Goal: Task Accomplishment & Management: Manage account settings

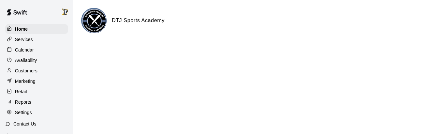
click at [29, 70] on p "Customers" at bounding box center [26, 70] width 22 height 7
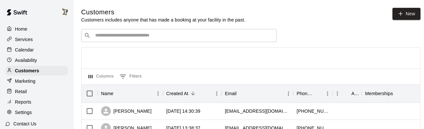
click at [115, 40] on div "​ ​" at bounding box center [179, 35] width 196 height 13
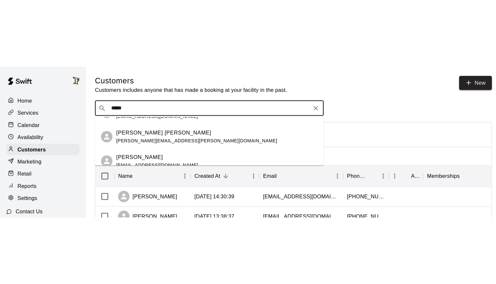
scroll to position [332, 0]
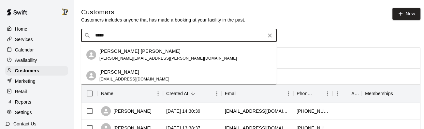
type input "*****"
click at [123, 22] on p "Customers includes anyone that has made a booking at your facility in the past." at bounding box center [163, 20] width 164 height 7
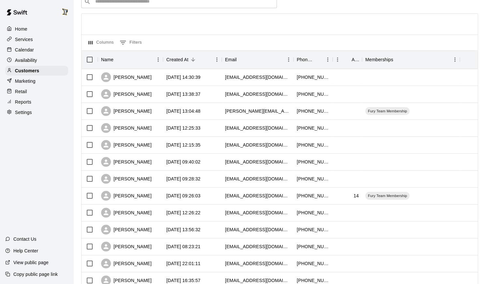
scroll to position [35, 0]
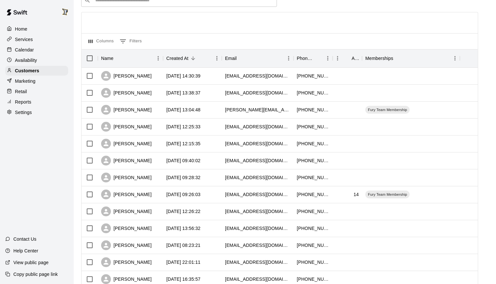
click at [25, 49] on p "Calendar" at bounding box center [24, 50] width 19 height 7
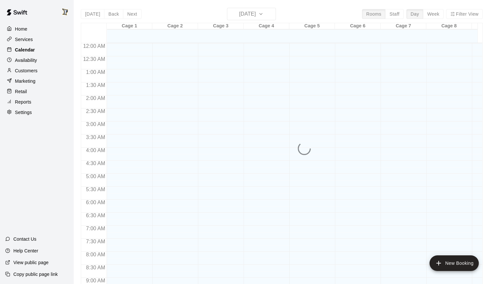
scroll to position [357, 0]
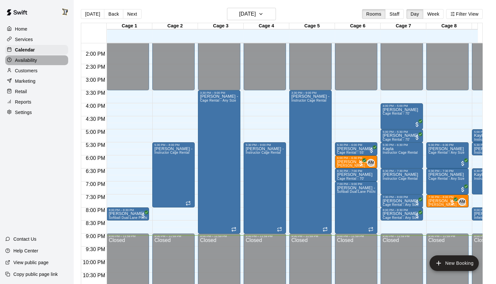
click at [24, 65] on div "Availability" at bounding box center [36, 60] width 63 height 10
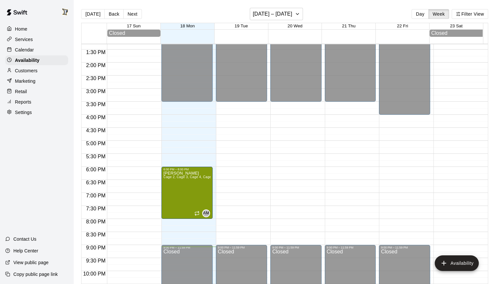
scroll to position [348, 0]
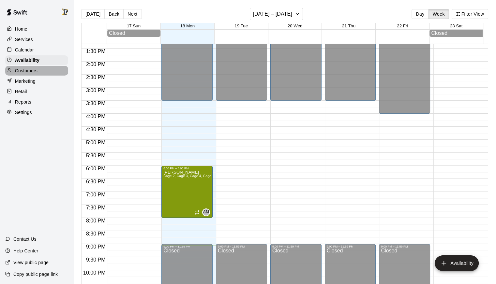
click at [31, 71] on p "Customers" at bounding box center [26, 70] width 22 height 7
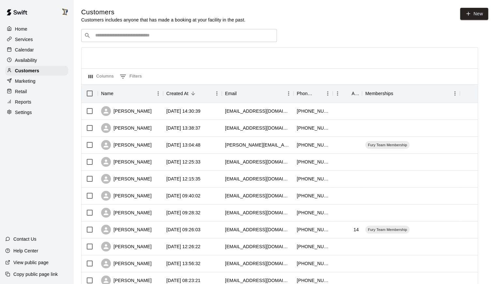
click at [149, 36] on input "Search customers by name or email" at bounding box center [183, 35] width 181 height 7
click at [129, 73] on button "0 Filters" at bounding box center [130, 76] width 25 height 10
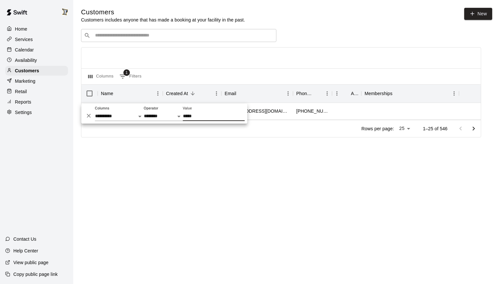
type input "*****"
click at [201, 66] on div at bounding box center [281, 58] width 400 height 21
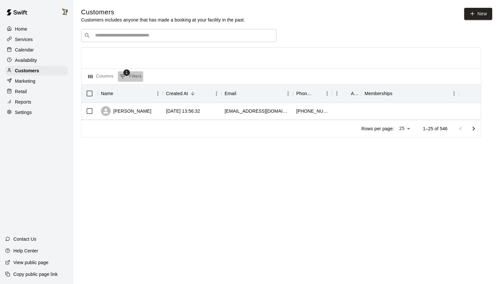
click at [131, 77] on button "1 Filters" at bounding box center [130, 76] width 25 height 10
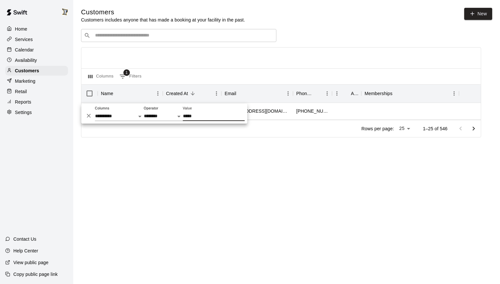
click at [89, 115] on icon "Delete" at bounding box center [89, 115] width 7 height 7
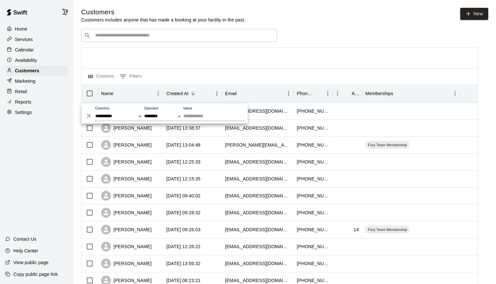
click at [44, 136] on div "Home Services Calendar Availability Customers Marketing Retail Reports Settings…" at bounding box center [36, 142] width 73 height 284
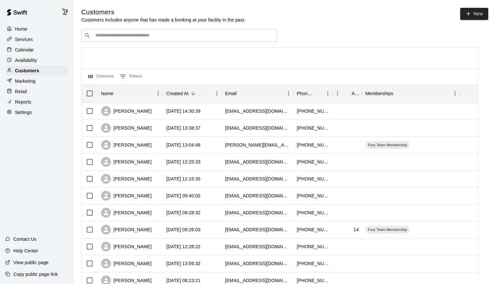
click at [65, 16] on div at bounding box center [67, 11] width 14 height 13
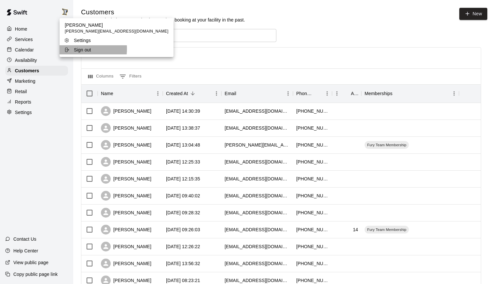
click at [70, 49] on div "Sign out" at bounding box center [85, 50] width 42 height 7
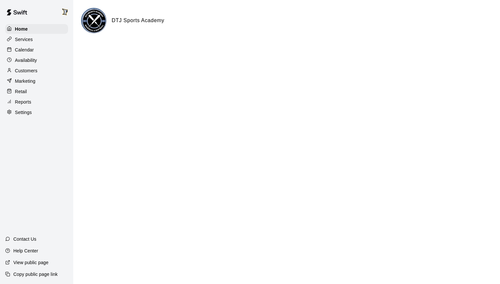
click at [29, 76] on div "Customers" at bounding box center [36, 71] width 63 height 10
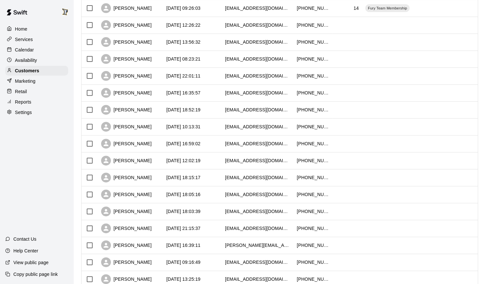
scroll to position [279, 0]
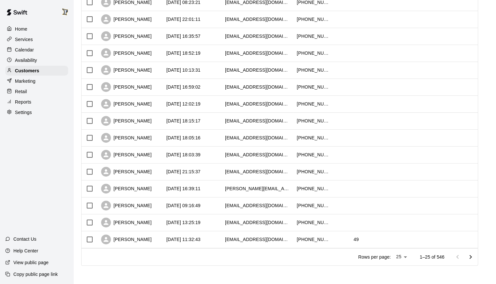
click at [409, 256] on body "Home Services Calendar Availability Customers Marketing Retail Reports Settings…" at bounding box center [248, 3] width 496 height 562
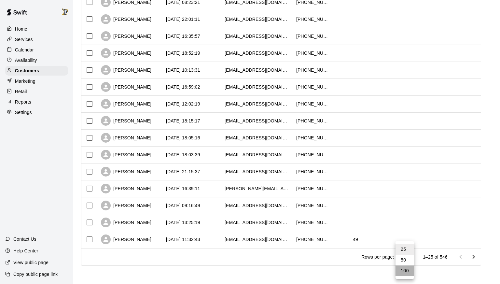
click at [404, 274] on li "100" at bounding box center [405, 271] width 19 height 11
type input "***"
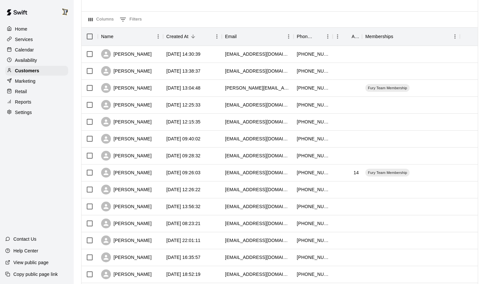
scroll to position [0, 0]
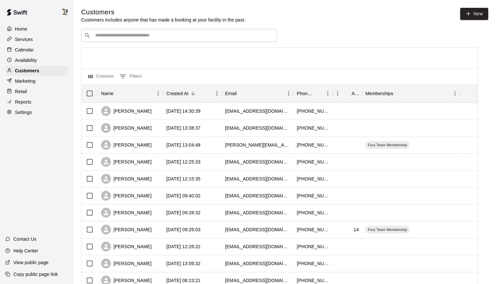
click at [165, 38] on input "Search customers by name or email" at bounding box center [183, 35] width 181 height 7
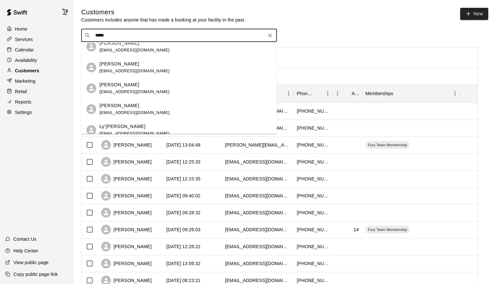
type input "*****"
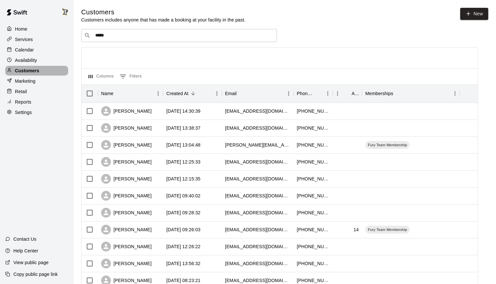
click at [43, 72] on div "Customers" at bounding box center [36, 71] width 63 height 10
click at [25, 39] on p "Services" at bounding box center [24, 39] width 18 height 7
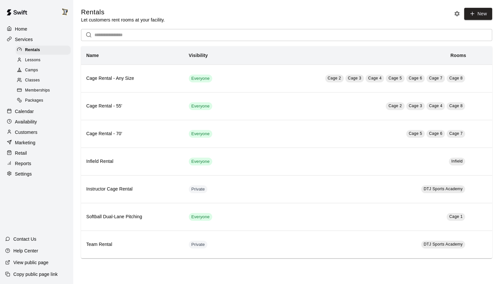
click at [25, 115] on p "Calendar" at bounding box center [24, 111] width 19 height 7
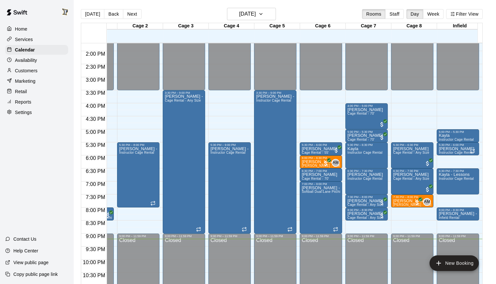
scroll to position [357, 35]
click at [242, 13] on h6 "Monday Aug 18" at bounding box center [247, 13] width 17 height 9
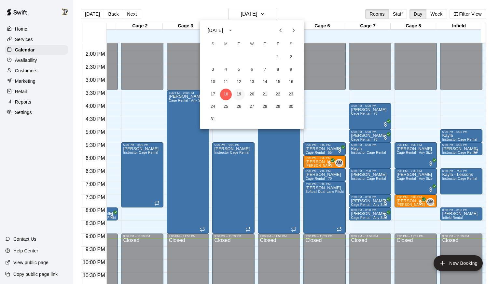
click at [237, 94] on button "19" at bounding box center [239, 95] width 12 height 12
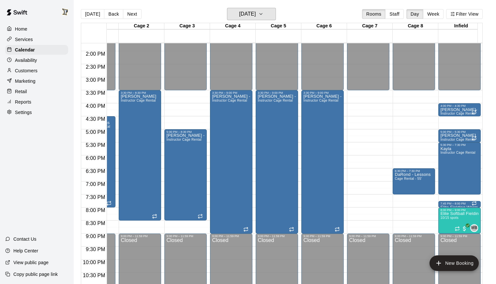
scroll to position [0, 35]
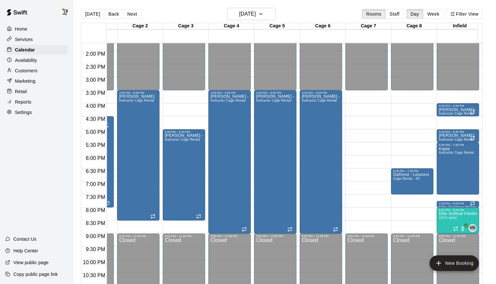
click at [28, 76] on div "Customers" at bounding box center [36, 71] width 63 height 10
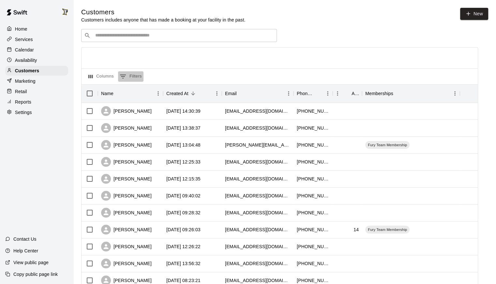
click at [133, 80] on button "0 Filters" at bounding box center [130, 76] width 25 height 10
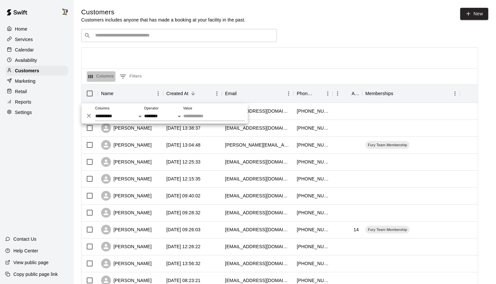
click at [105, 79] on button "Columns" at bounding box center [101, 76] width 29 height 10
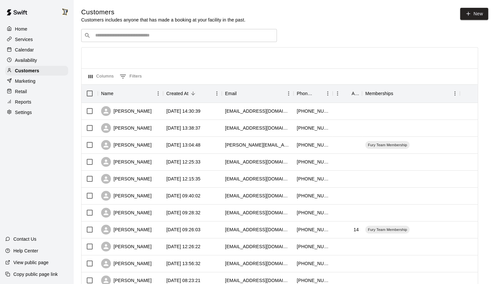
click at [31, 41] on p "Services" at bounding box center [24, 39] width 18 height 7
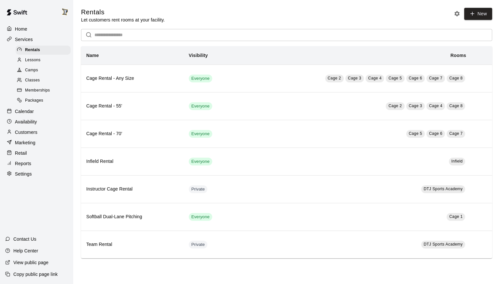
click at [25, 116] on div "Calendar" at bounding box center [36, 112] width 63 height 10
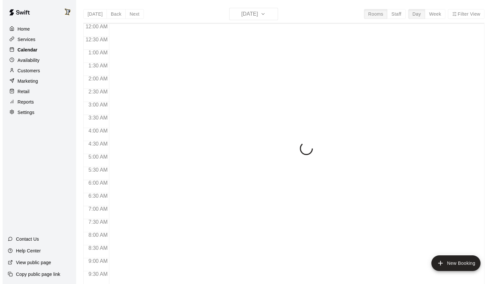
scroll to position [357, 0]
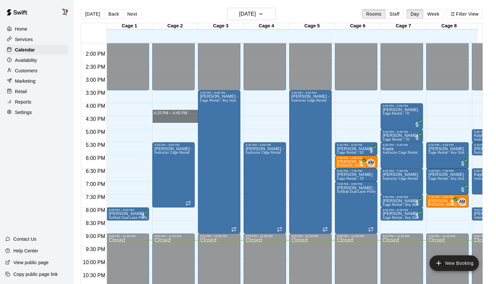
drag, startPoint x: 172, startPoint y: 110, endPoint x: 172, endPoint y: 118, distance: 8.5
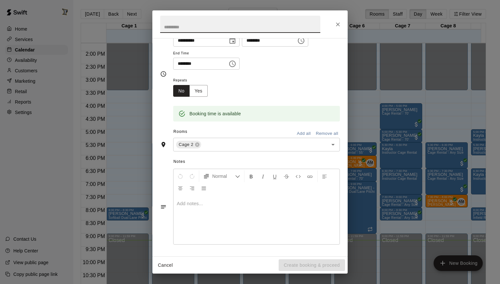
scroll to position [0, 0]
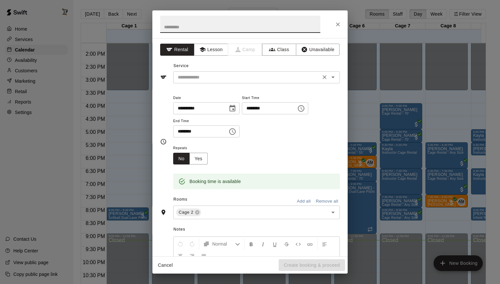
click at [241, 72] on div "​" at bounding box center [256, 77] width 167 height 12
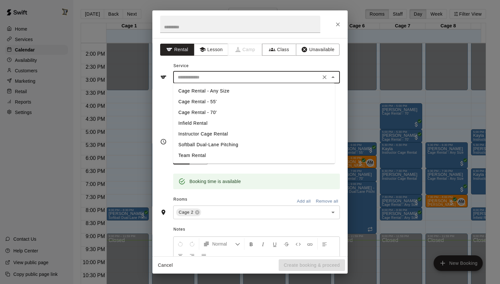
click at [231, 90] on li "Cage Rental - Any Size" at bounding box center [254, 91] width 162 height 11
type input "**********"
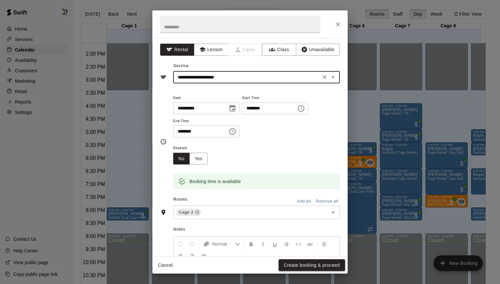
click at [324, 265] on button "Create booking & proceed" at bounding box center [312, 265] width 66 height 12
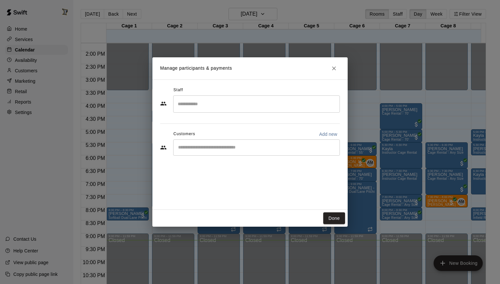
click at [228, 144] on div "​" at bounding box center [256, 147] width 167 height 16
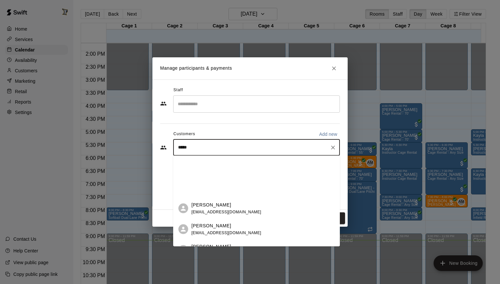
scroll to position [284, 0]
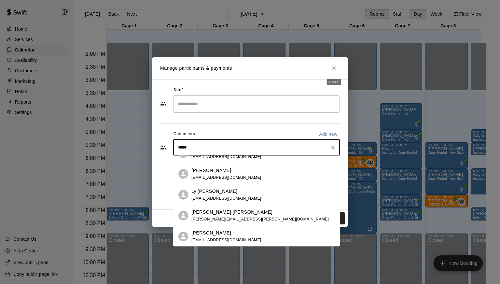
type input "*****"
click at [337, 65] on button "Close" at bounding box center [334, 69] width 12 height 12
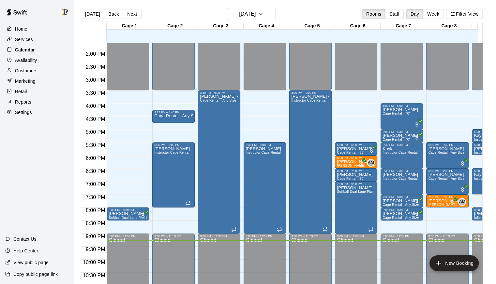
click at [19, 52] on p "Calendar" at bounding box center [25, 50] width 20 height 7
click at [24, 72] on p "Customers" at bounding box center [26, 70] width 22 height 7
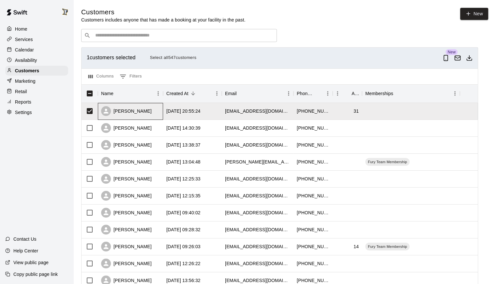
click at [159, 111] on div "[PERSON_NAME]" at bounding box center [130, 111] width 65 height 17
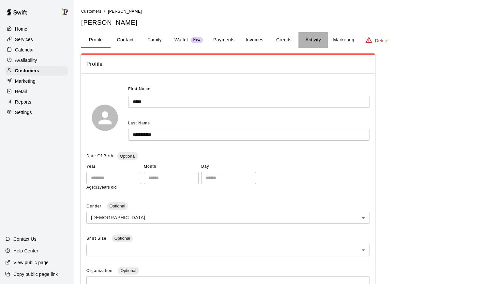
click at [317, 42] on button "Activity" at bounding box center [312, 40] width 29 height 16
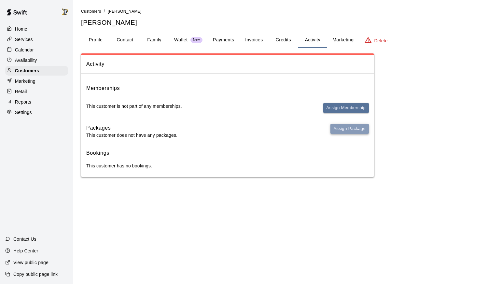
click at [350, 129] on button "Assign Package" at bounding box center [350, 129] width 38 height 10
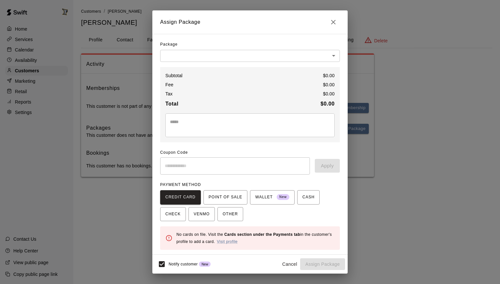
click at [194, 57] on body "Home Services Calendar Availability Customers Marketing Retail Reports Settings…" at bounding box center [250, 95] width 500 height 190
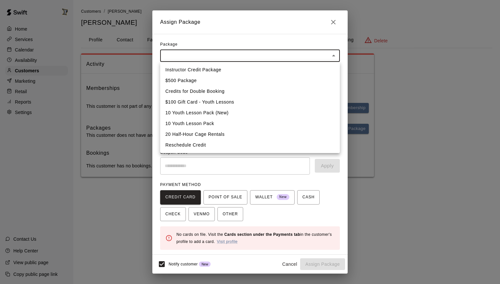
click at [193, 74] on li "Instructor Credit Package" at bounding box center [250, 70] width 180 height 11
type input "**********"
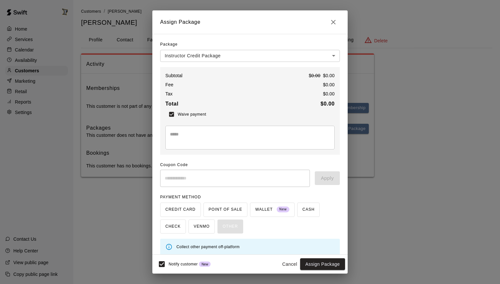
scroll to position [5, 0]
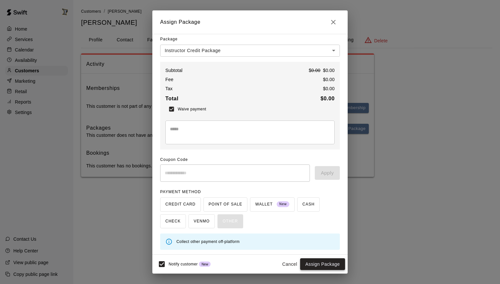
click at [308, 263] on button "Assign Package" at bounding box center [322, 264] width 45 height 12
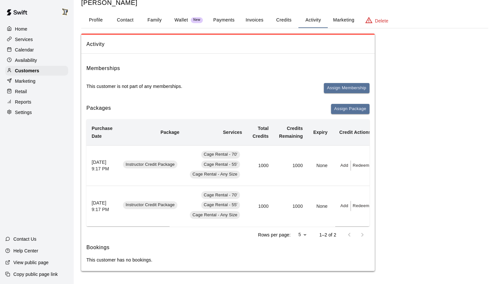
scroll to position [0, 0]
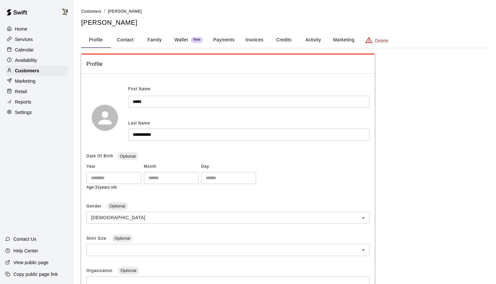
click at [285, 41] on button "Credits" at bounding box center [283, 40] width 29 height 16
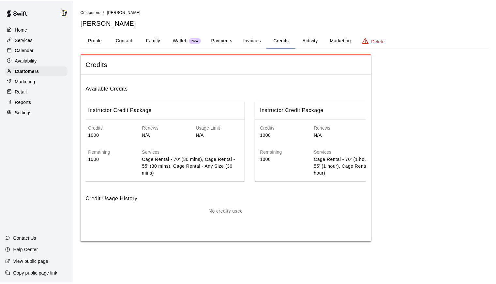
scroll to position [0, 5]
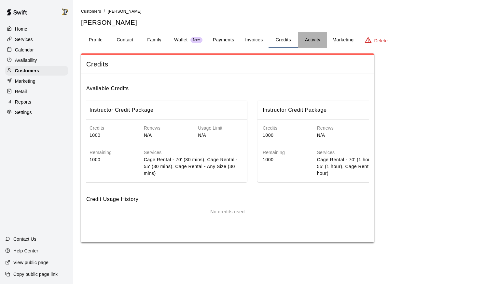
click at [314, 39] on button "Activity" at bounding box center [312, 40] width 29 height 16
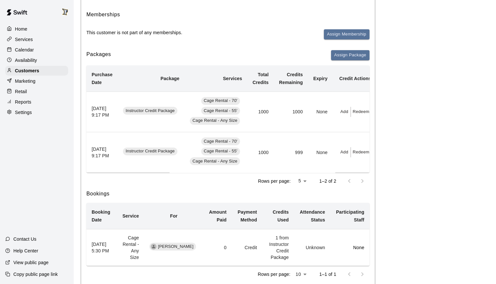
scroll to position [98, 0]
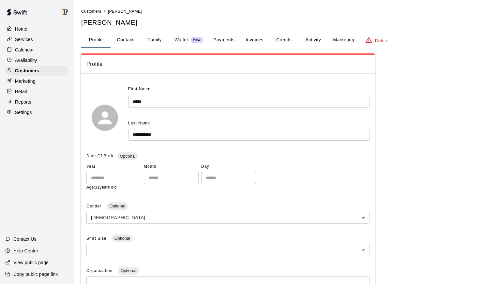
click at [305, 39] on button "Activity" at bounding box center [312, 40] width 29 height 16
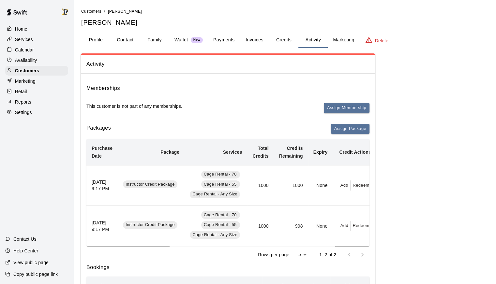
scroll to position [134, 0]
